Goal: Task Accomplishment & Management: Manage account settings

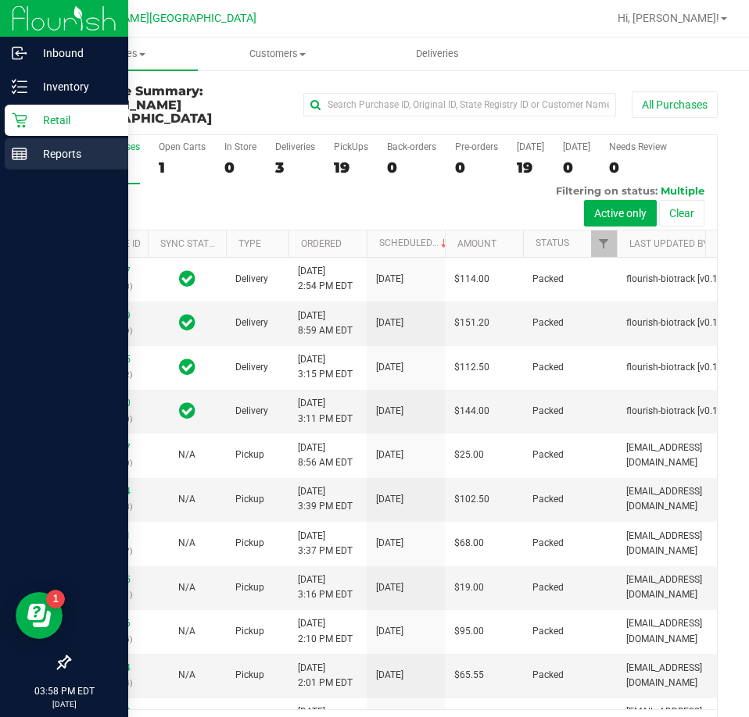
click at [23, 152] on line at bounding box center [20, 152] width 14 height 0
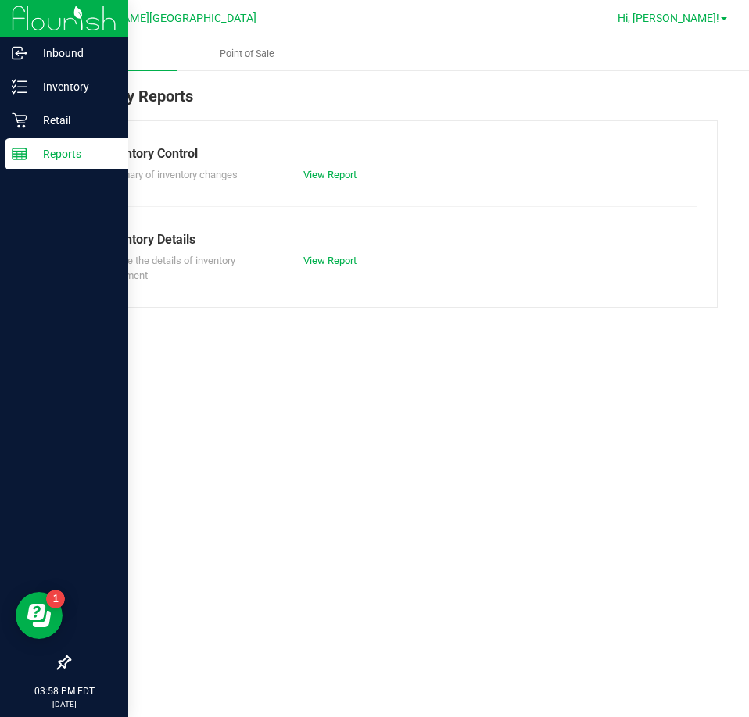
click at [707, 23] on span "Hi, [PERSON_NAME]!" at bounding box center [668, 18] width 102 height 13
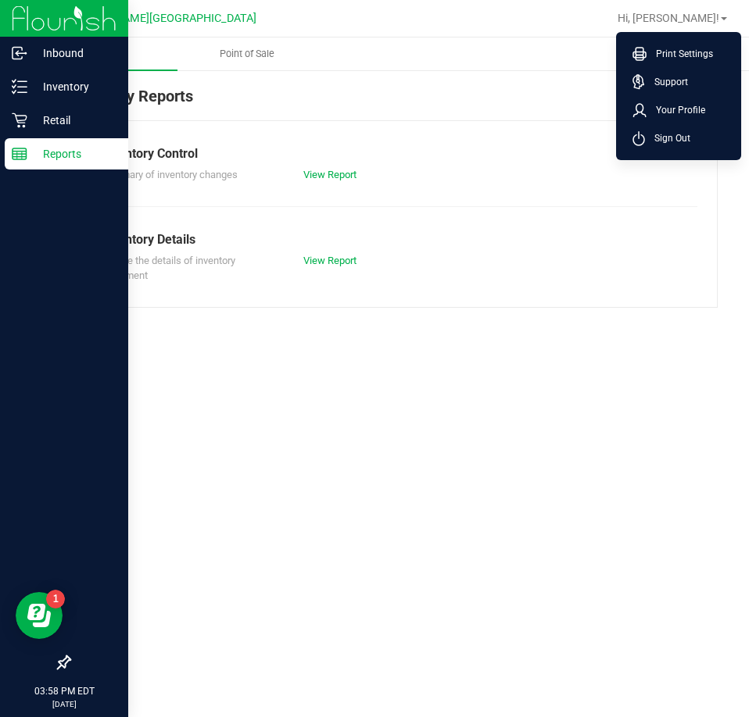
drag, startPoint x: 656, startPoint y: 138, endPoint x: 652, endPoint y: 130, distance: 8.0
click at [656, 136] on span "Sign Out" at bounding box center [667, 138] width 45 height 16
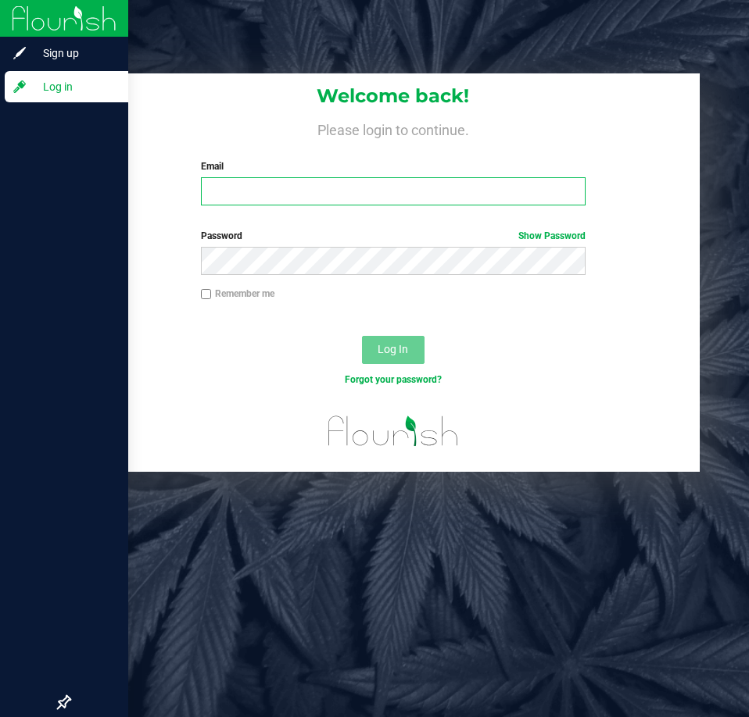
click at [338, 202] on input "Email" at bounding box center [393, 191] width 384 height 28
type input "[EMAIL_ADDRESS][DOMAIN_NAME]"
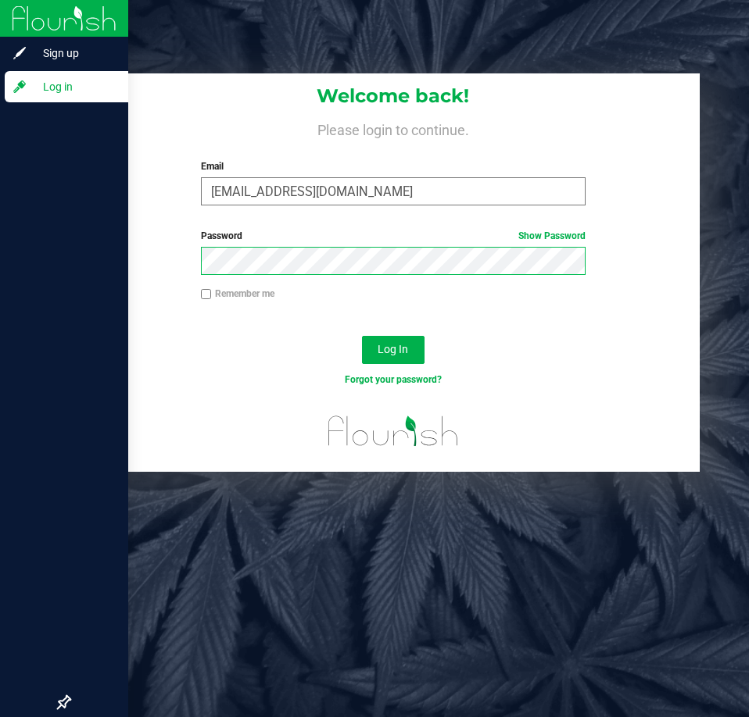
click at [362, 336] on button "Log In" at bounding box center [393, 350] width 63 height 28
